Goal: Obtain resource: Download file/media

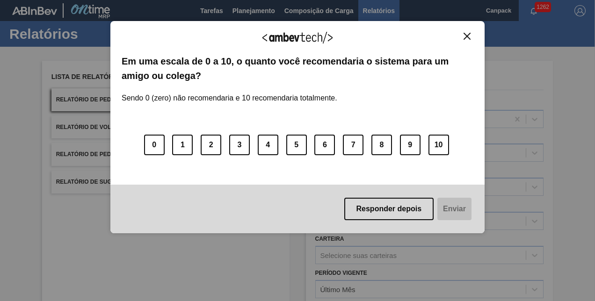
click at [468, 36] on img "Close" at bounding box center [466, 36] width 7 height 7
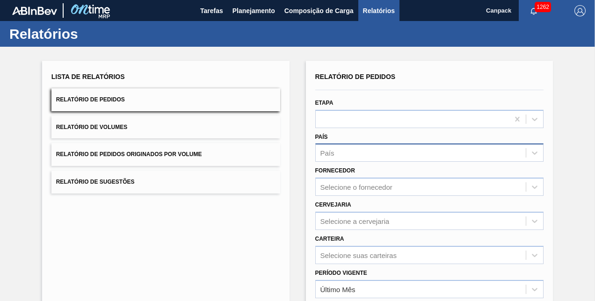
scroll to position [131, 0]
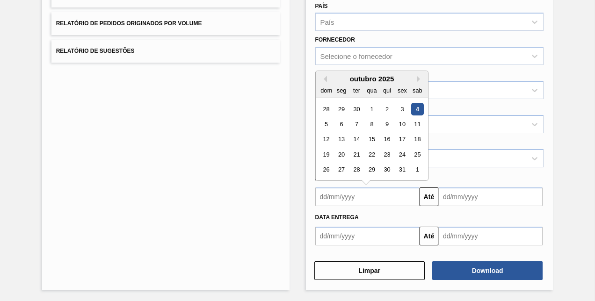
click at [368, 195] on input "text" at bounding box center [367, 196] width 104 height 19
click at [419, 107] on div "4" at bounding box center [416, 109] width 13 height 13
type input "[DATE]"
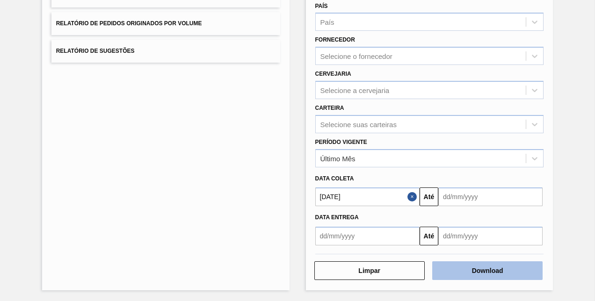
click at [494, 272] on button "Download" at bounding box center [487, 270] width 110 height 19
